Goal: Find specific page/section: Find specific page/section

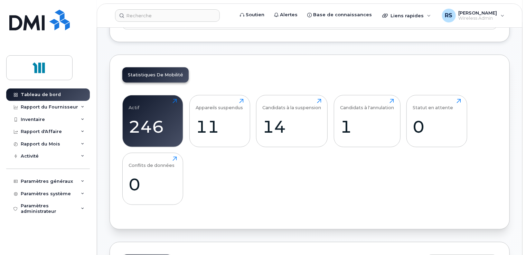
scroll to position [173, 0]
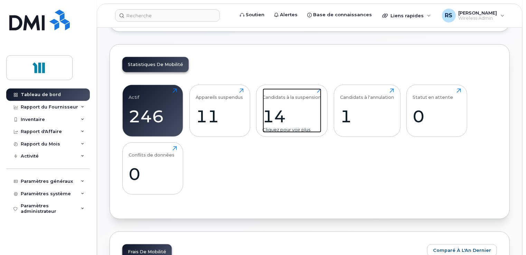
click at [275, 116] on div "14" at bounding box center [292, 116] width 59 height 20
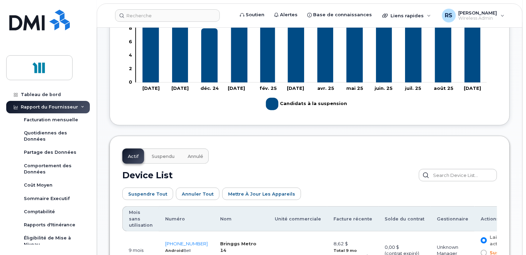
scroll to position [250, 0]
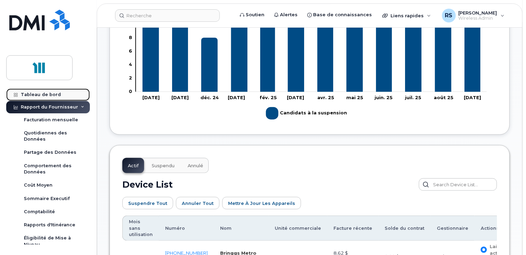
click at [53, 92] on div "Tableau de bord" at bounding box center [41, 95] width 40 height 6
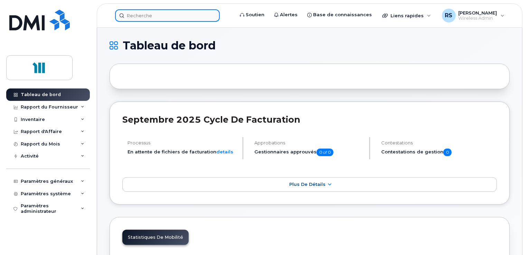
click at [170, 13] on input at bounding box center [167, 15] width 105 height 12
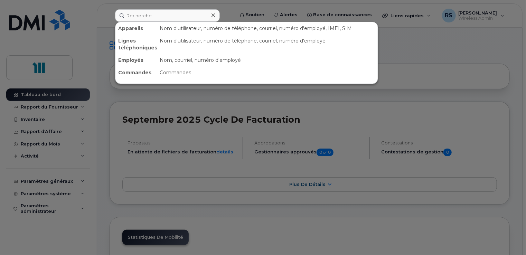
click at [132, 63] on div "Employés" at bounding box center [136, 60] width 41 height 12
click at [132, 62] on div "Employés" at bounding box center [136, 60] width 41 height 12
click at [141, 62] on div "Employés" at bounding box center [136, 60] width 41 height 12
click at [131, 17] on input at bounding box center [167, 15] width 105 height 12
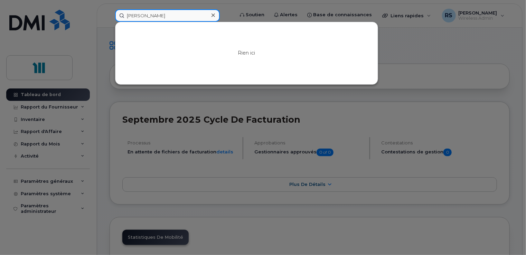
drag, startPoint x: 152, startPoint y: 18, endPoint x: 162, endPoint y: 18, distance: 10.0
click at [153, 18] on input "Éric Bouliane" at bounding box center [167, 15] width 105 height 12
drag, startPoint x: 136, startPoint y: 15, endPoint x: 128, endPoint y: 16, distance: 7.3
click at [128, 16] on input "Éric Boulianne" at bounding box center [167, 15] width 105 height 12
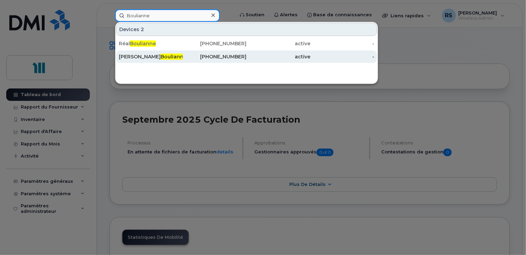
type input "Boulianne"
click at [161, 55] on span "Boulianne" at bounding box center [174, 57] width 26 height 6
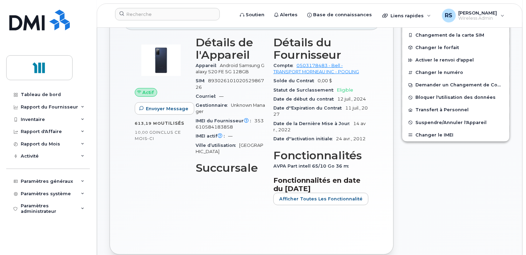
scroll to position [207, 0]
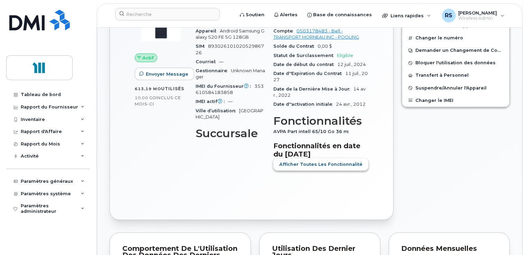
click at [310, 168] on span "Afficher Toutes les Fonctionnalité" at bounding box center [320, 164] width 83 height 7
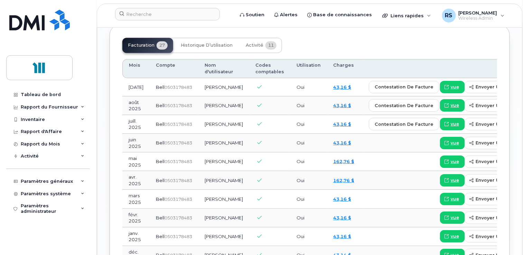
scroll to position [761, 0]
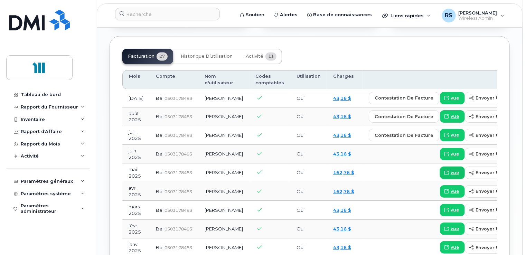
click at [440, 167] on link "vue" at bounding box center [452, 173] width 25 height 12
